Goal: Task Accomplishment & Management: Complete application form

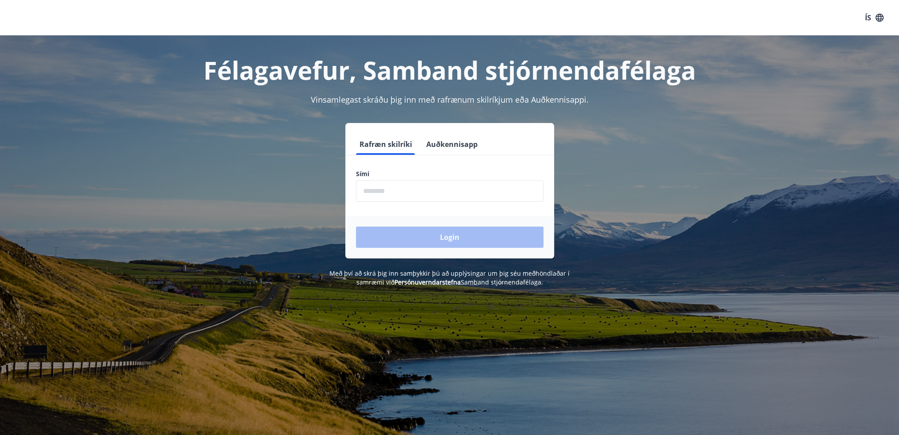
click at [418, 198] on input "phone" at bounding box center [450, 191] width 188 height 22
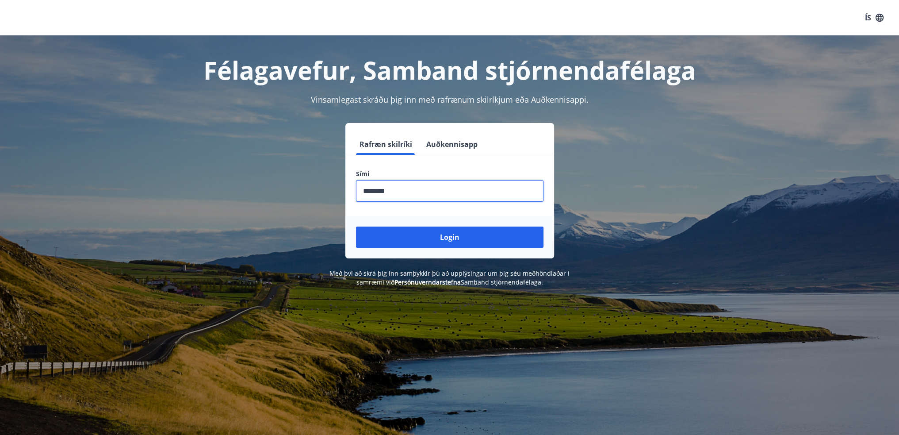
type input "********"
click at [356, 226] on button "Login" at bounding box center [450, 236] width 188 height 21
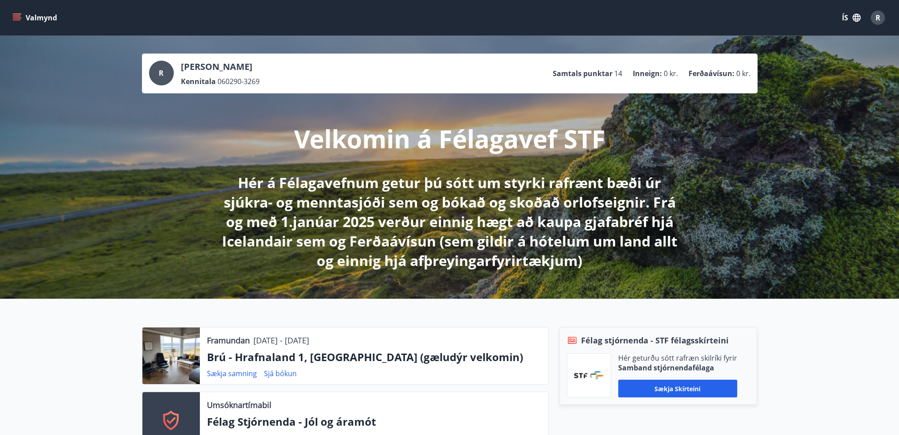
click at [19, 14] on icon "menu" at bounding box center [18, 14] width 10 height 1
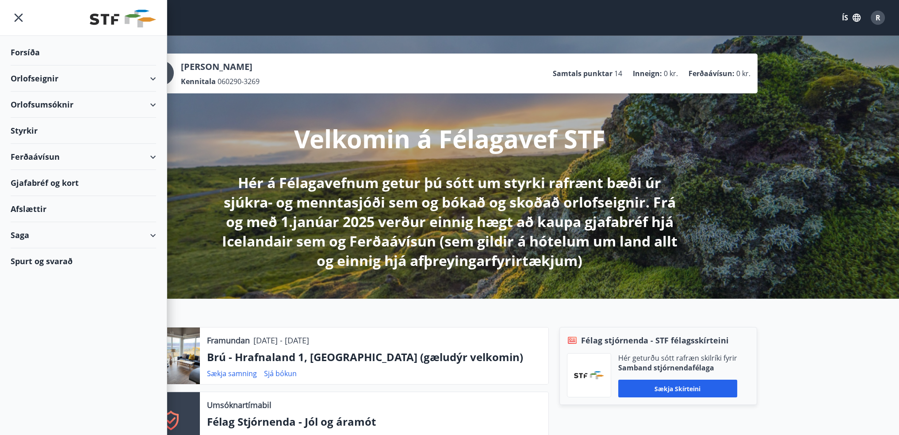
click at [37, 130] on div "Styrkir" at bounding box center [84, 131] width 146 height 26
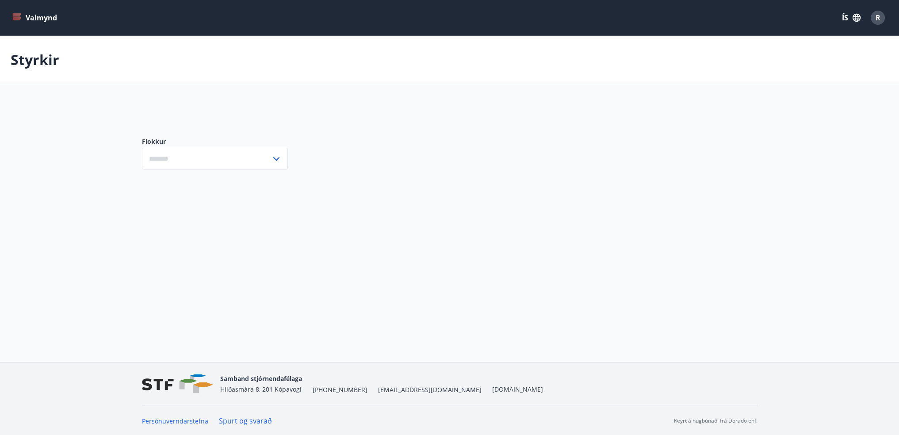
type input "***"
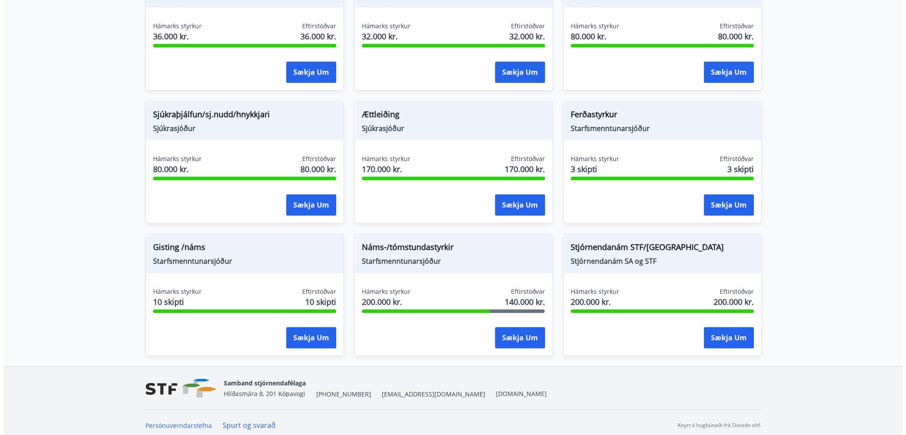
scroll to position [668, 0]
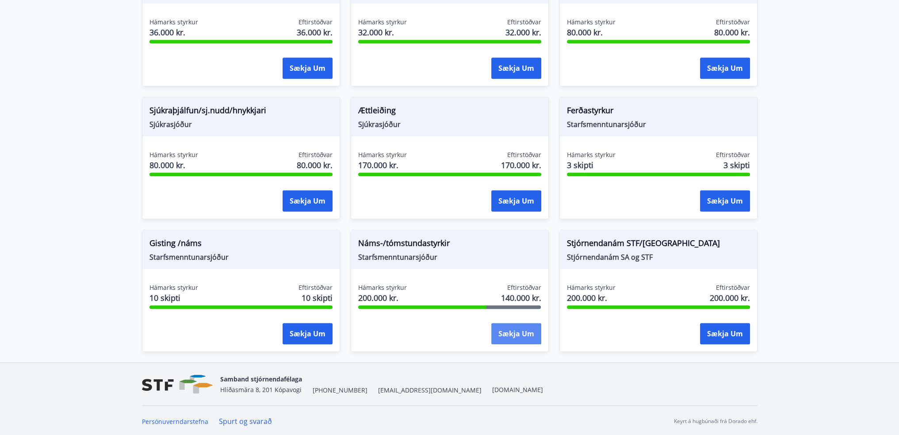
click at [517, 332] on button "Sækja um" at bounding box center [516, 333] width 50 height 21
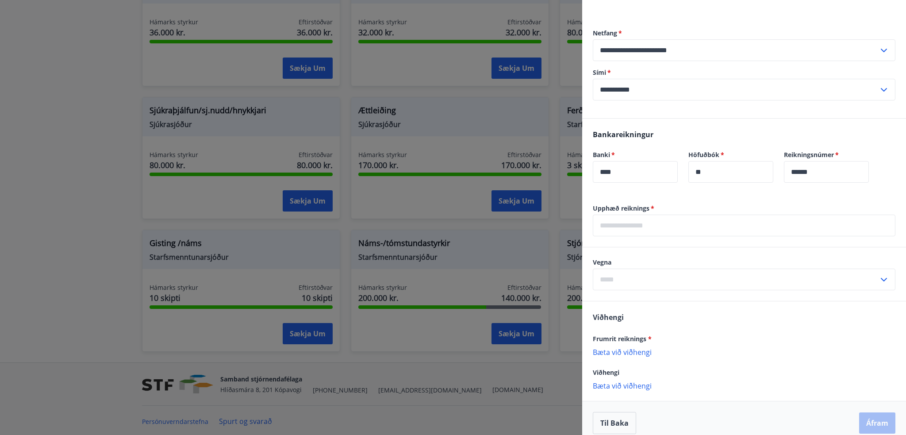
scroll to position [304, 0]
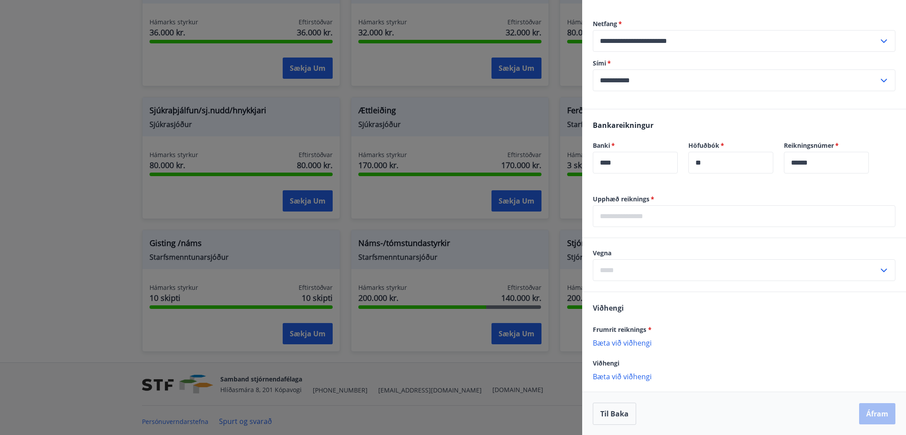
click at [659, 222] on input "text" at bounding box center [744, 216] width 303 height 22
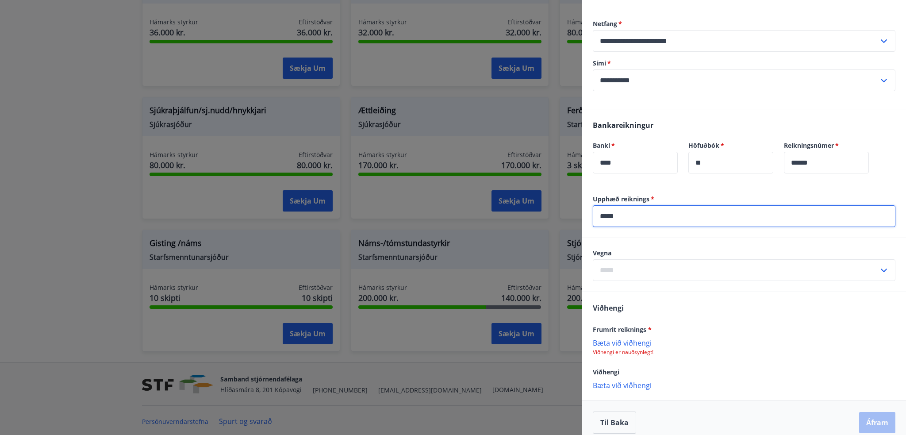
type input "*****"
click at [819, 267] on input "text" at bounding box center [736, 270] width 286 height 22
click at [655, 291] on li "1. Nám/námskeið" at bounding box center [744, 289] width 302 height 16
type input "**********"
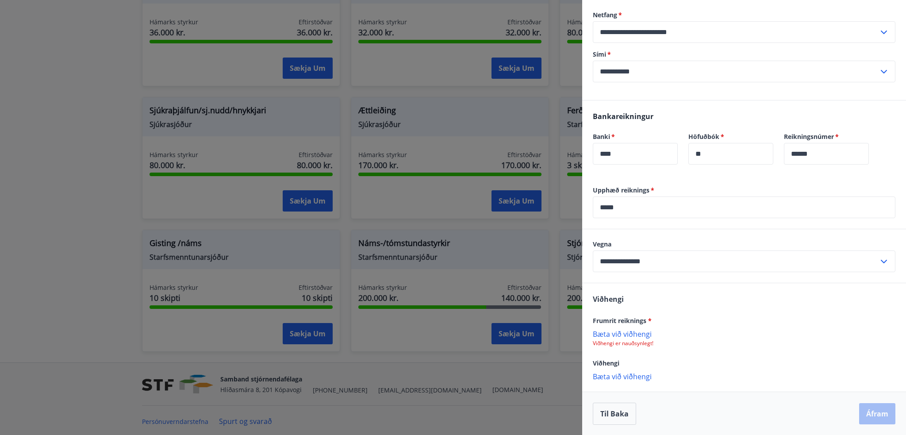
click at [648, 334] on p "Bæta við viðhengi" at bounding box center [744, 333] width 303 height 9
click at [865, 407] on button "Áfram" at bounding box center [877, 413] width 36 height 21
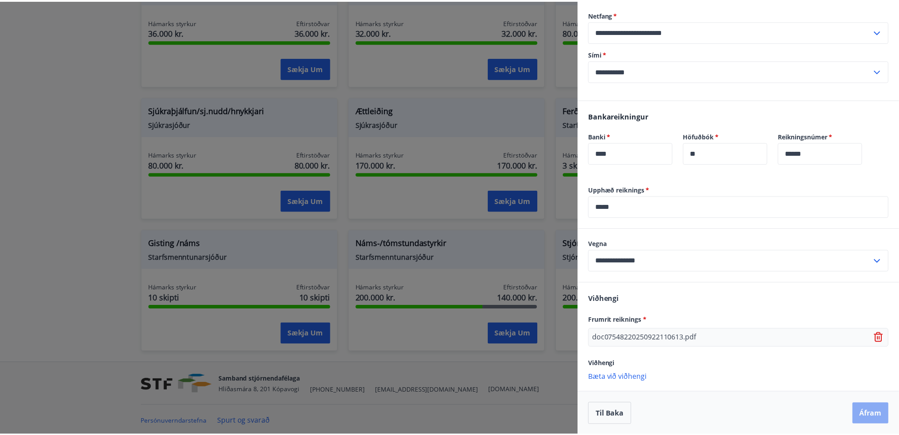
scroll to position [0, 0]
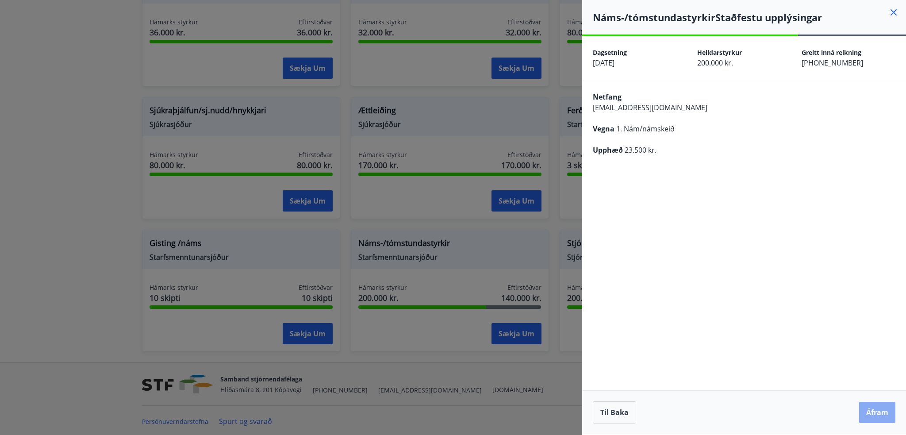
click at [881, 408] on button "Áfram" at bounding box center [877, 412] width 36 height 21
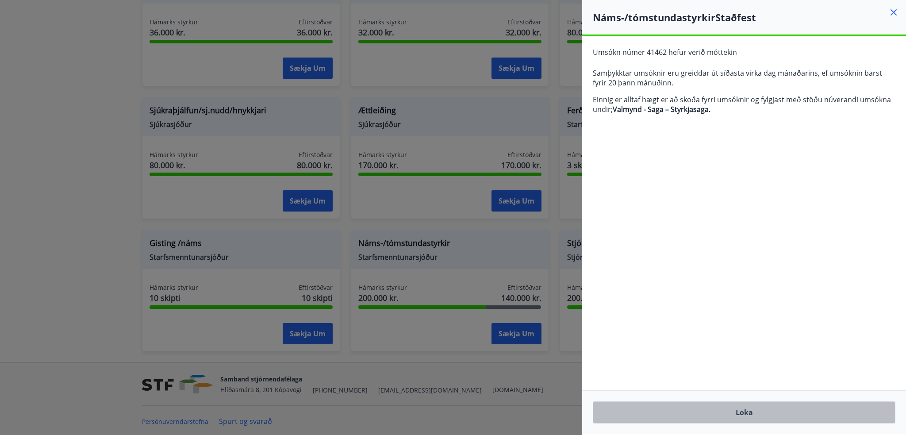
click at [756, 414] on button "Loka" at bounding box center [744, 412] width 303 height 22
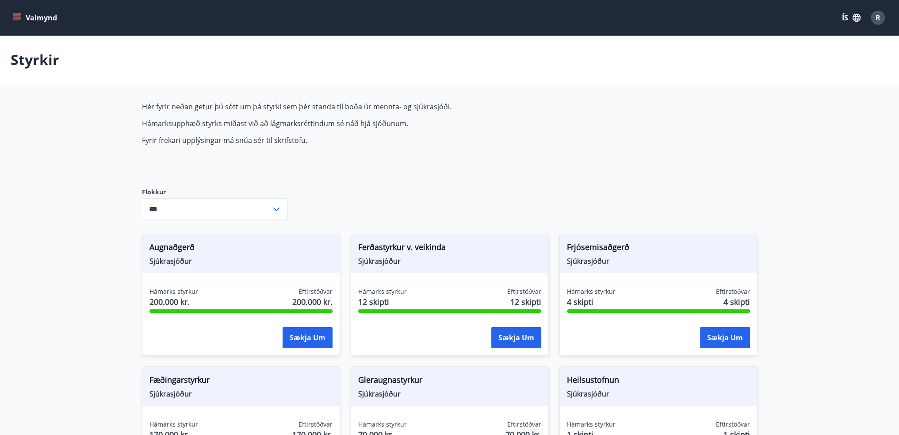
click at [15, 21] on icon "menu" at bounding box center [16, 17] width 9 height 9
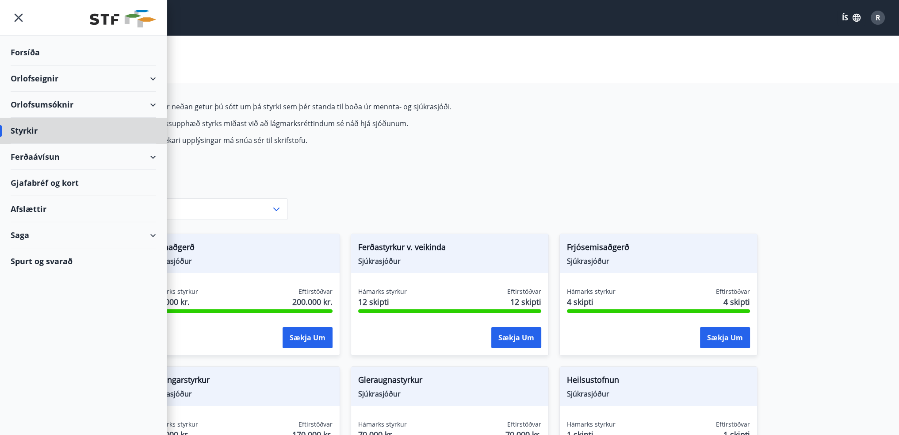
click at [34, 56] on div "Forsíða" at bounding box center [84, 52] width 146 height 26
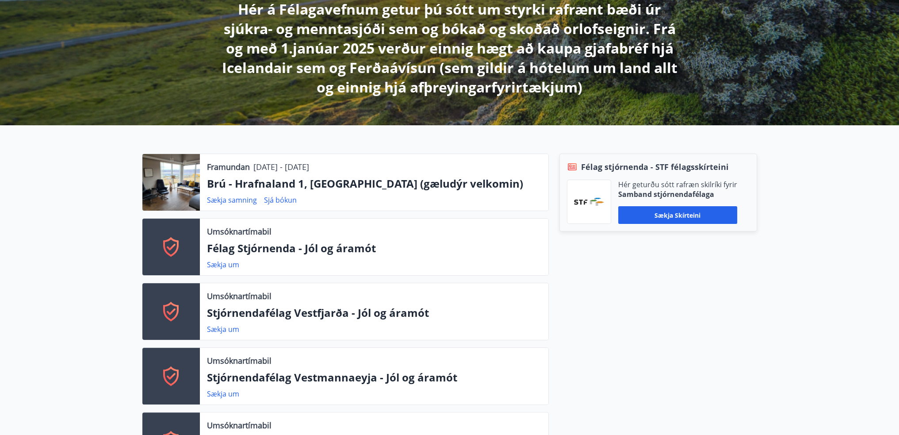
scroll to position [173, 0]
click at [284, 203] on link "Sjá bókun" at bounding box center [280, 200] width 33 height 10
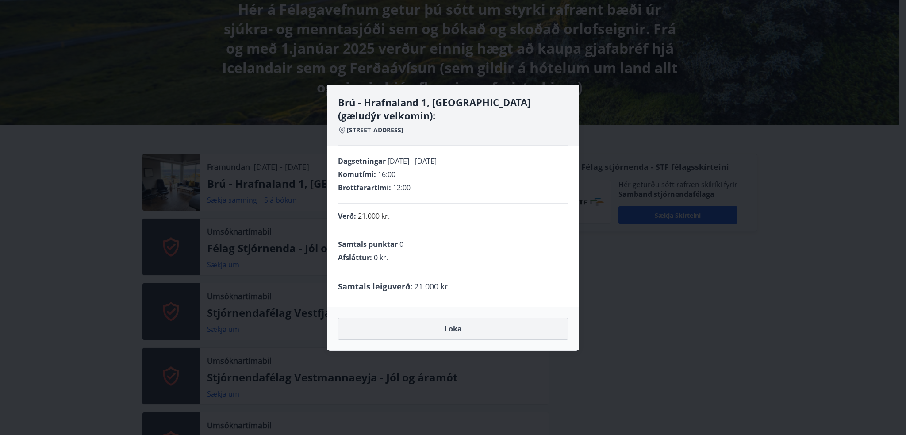
click at [422, 334] on button "Loka" at bounding box center [453, 329] width 230 height 22
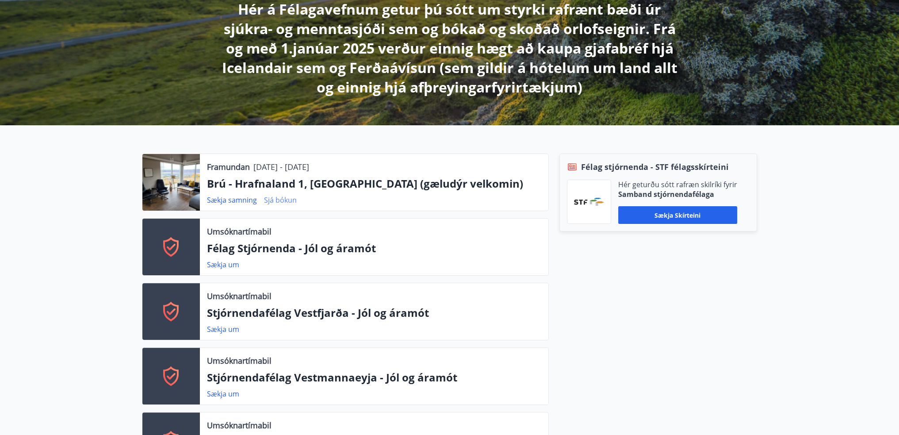
click at [280, 203] on link "Sjá bókun" at bounding box center [280, 200] width 33 height 10
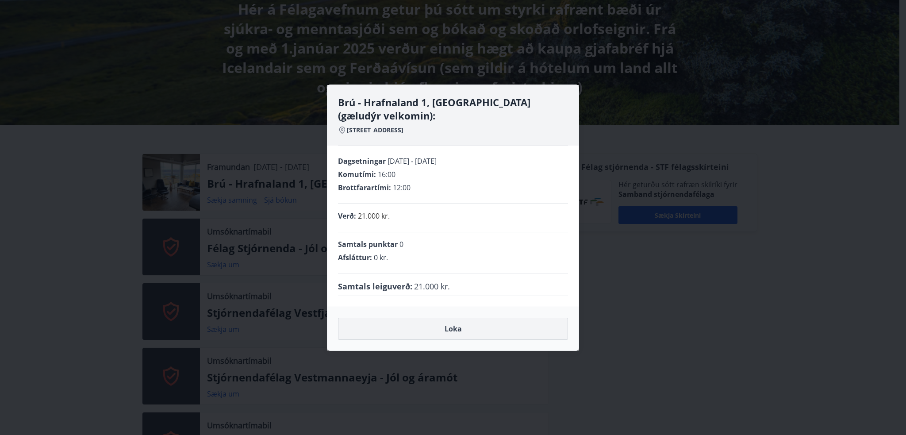
click at [449, 330] on button "Loka" at bounding box center [453, 329] width 230 height 22
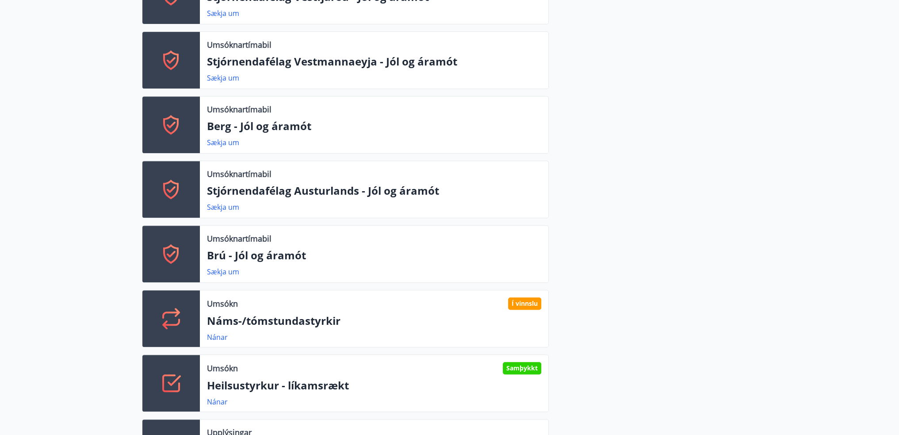
scroll to position [575, 0]
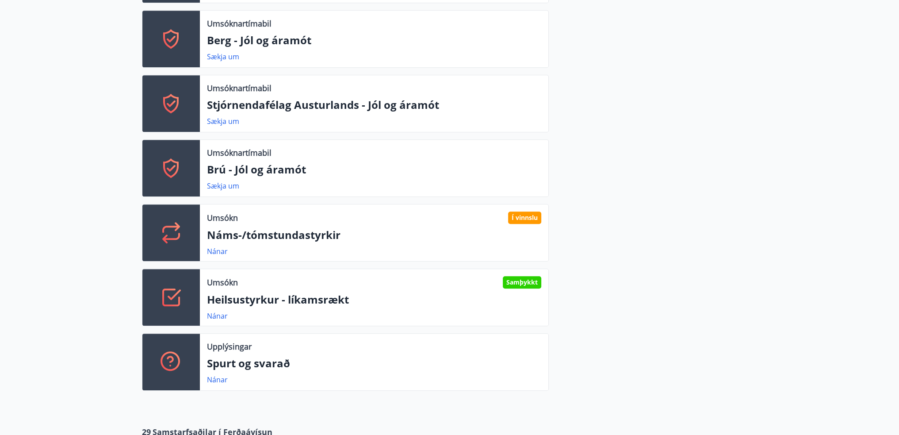
click at [423, 234] on p "Náms-/tómstundastyrkir" at bounding box center [374, 234] width 334 height 15
click at [222, 249] on link "Nánar" at bounding box center [217, 251] width 21 height 10
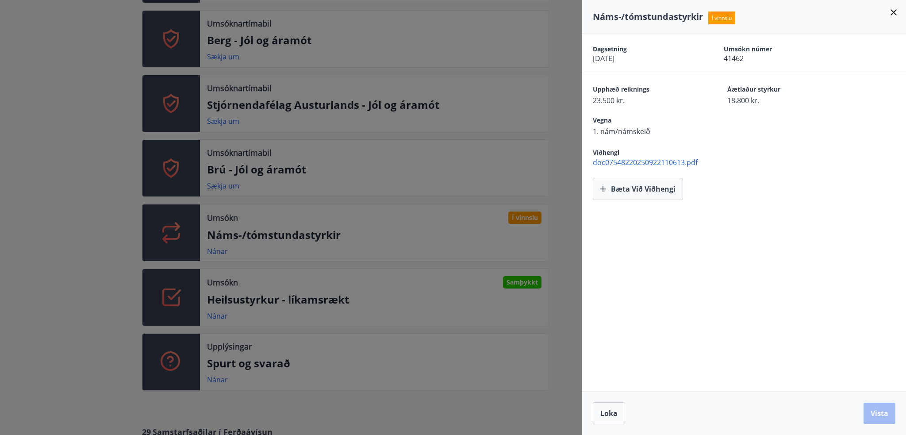
click at [895, 14] on icon at bounding box center [893, 12] width 11 height 11
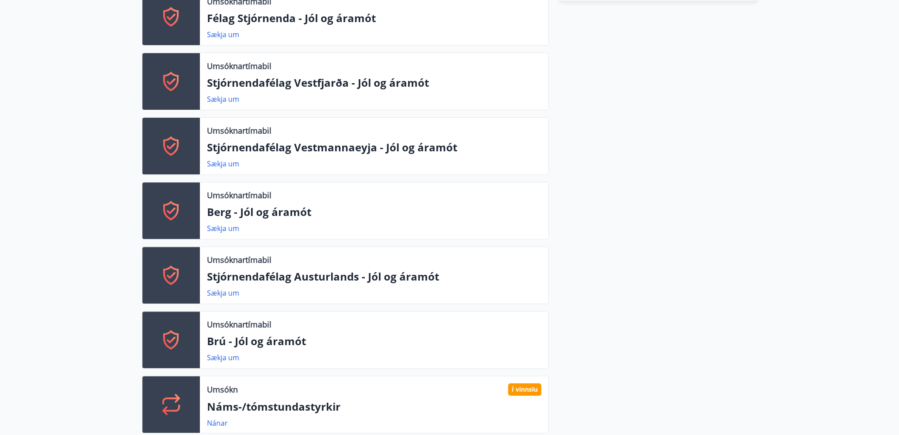
scroll to position [398, 0]
